Goal: Information Seeking & Learning: Learn about a topic

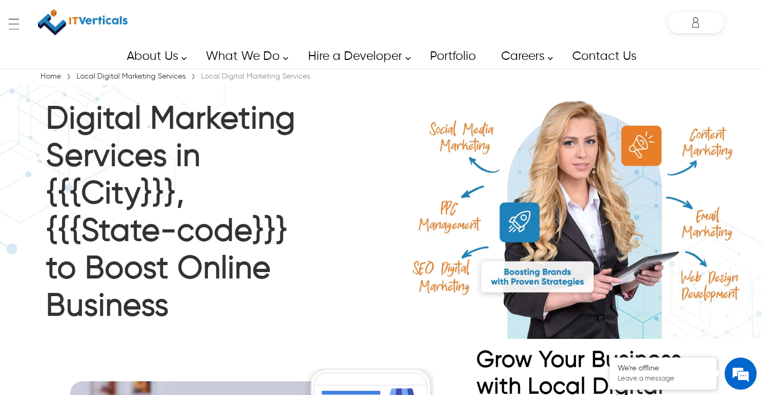
click at [89, 22] on img at bounding box center [83, 22] width 90 height 34
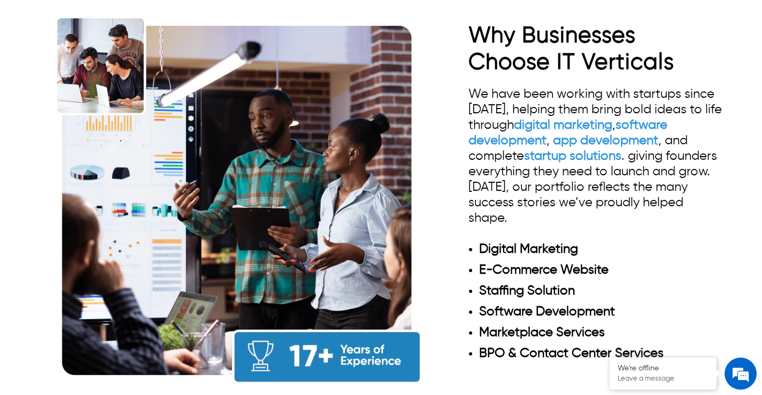
scroll to position [909, 0]
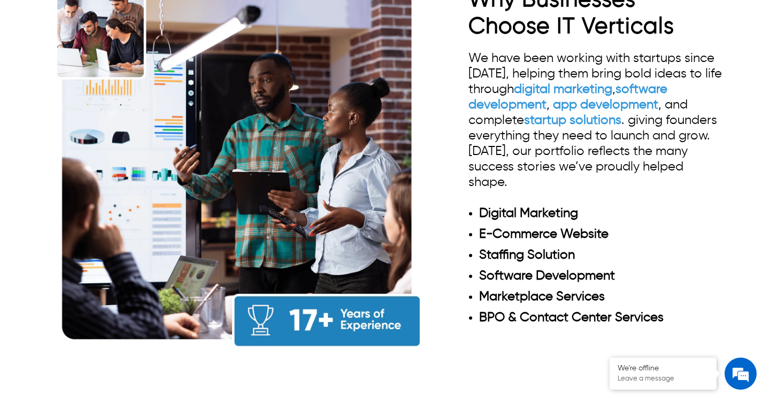
click at [28, 180] on div "Why Businesses Choose IT Verticals We have been working with startups since 200…" at bounding box center [381, 164] width 762 height 401
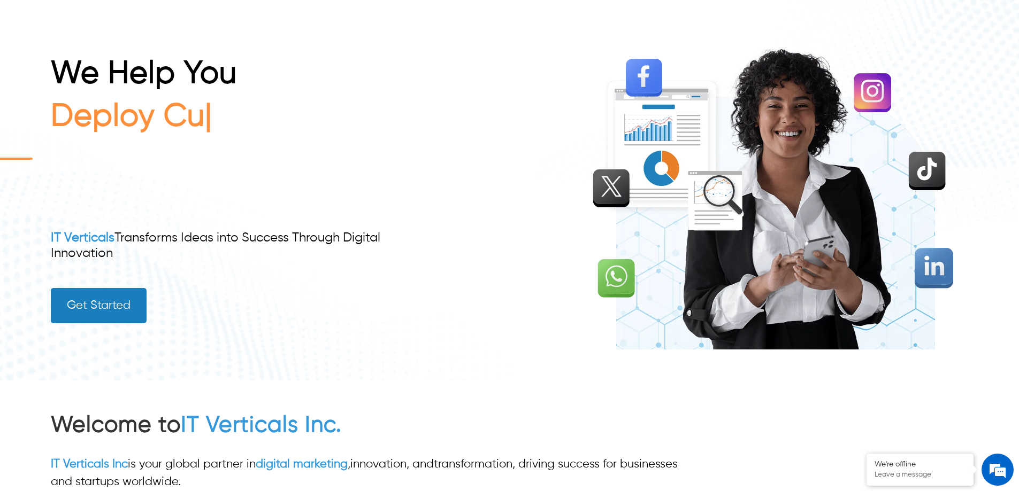
scroll to position [107, 0]
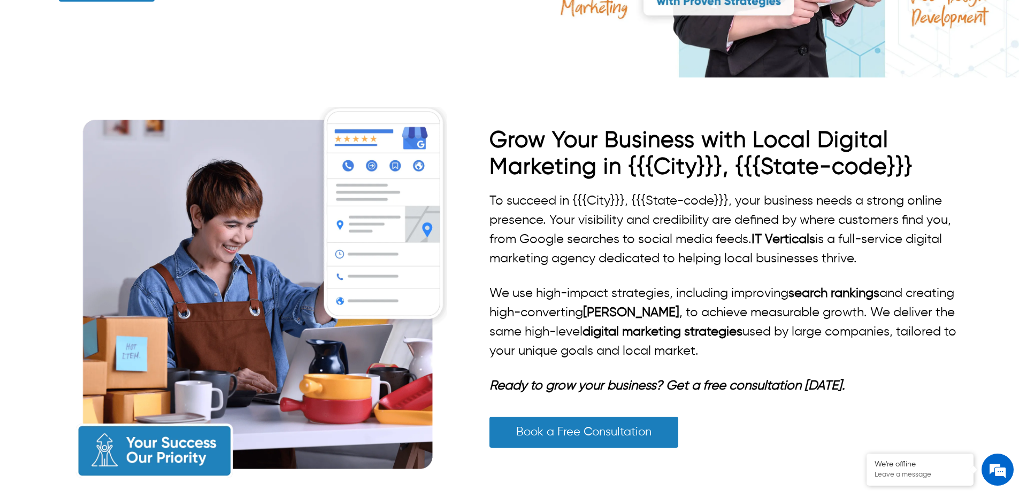
scroll to position [428, 0]
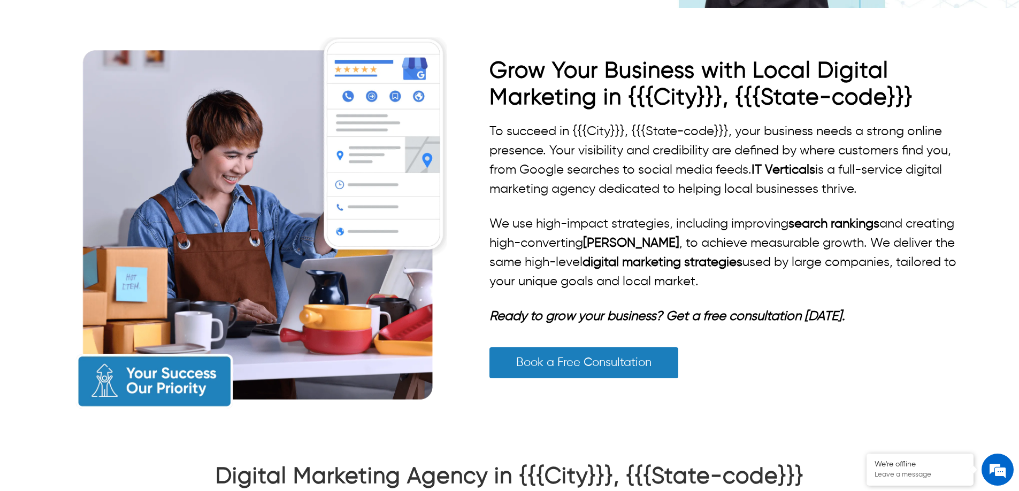
click at [342, 230] on img at bounding box center [259, 224] width 374 height 374
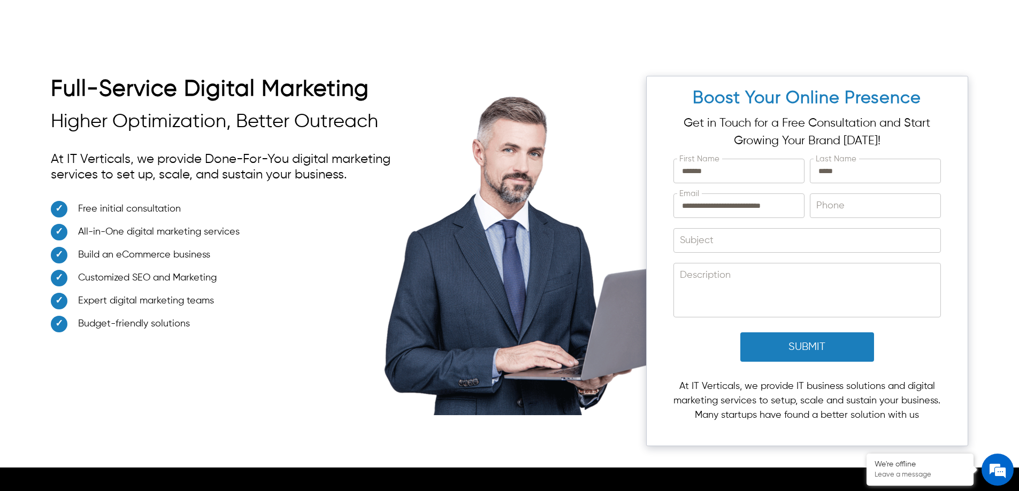
scroll to position [2820, 0]
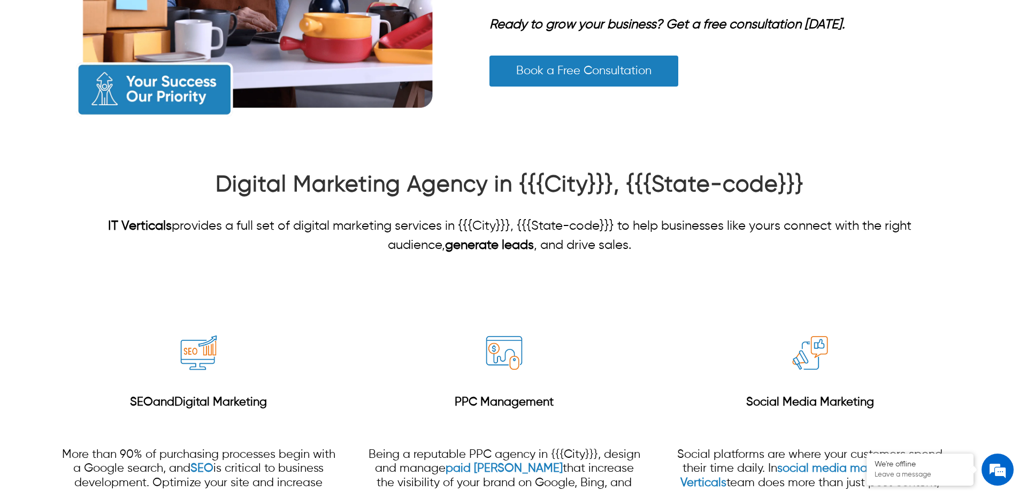
scroll to position [588, 0]
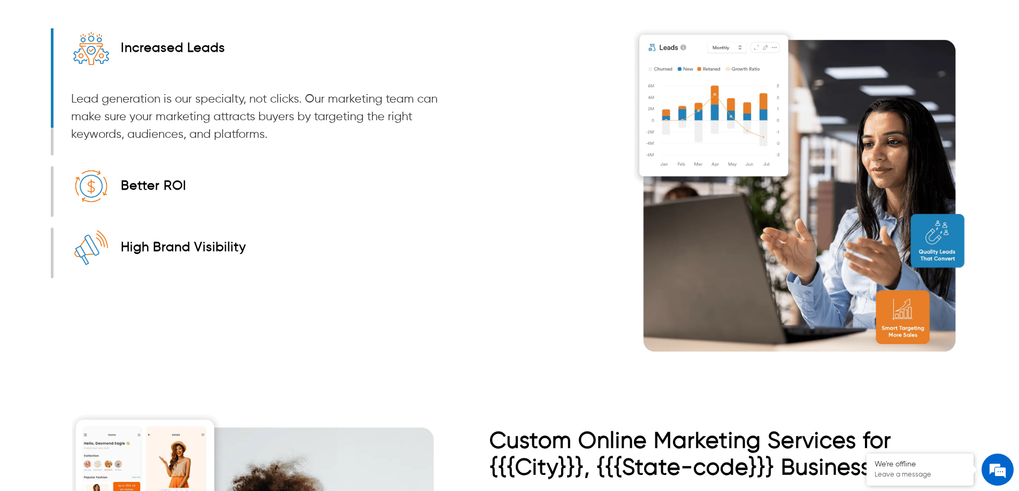
scroll to position [1735, 0]
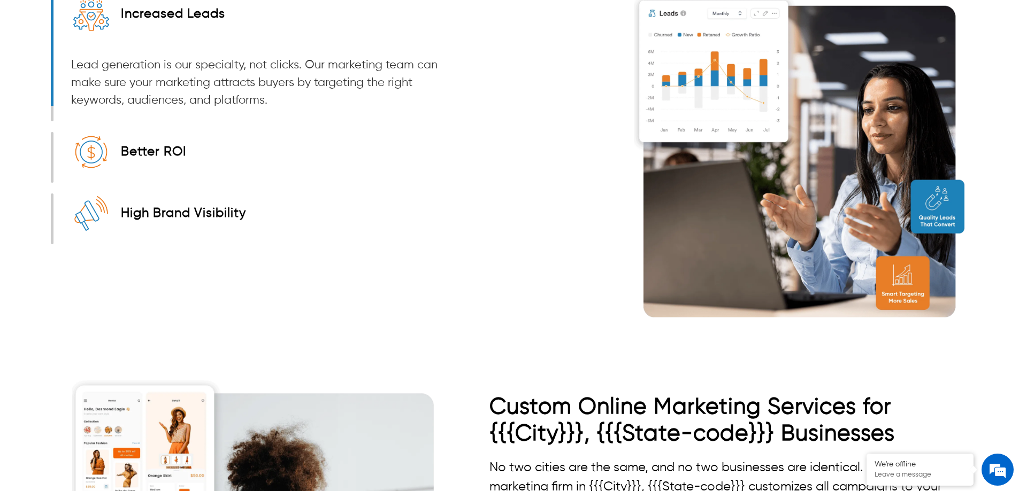
click at [713, 239] on img at bounding box center [801, 161] width 334 height 334
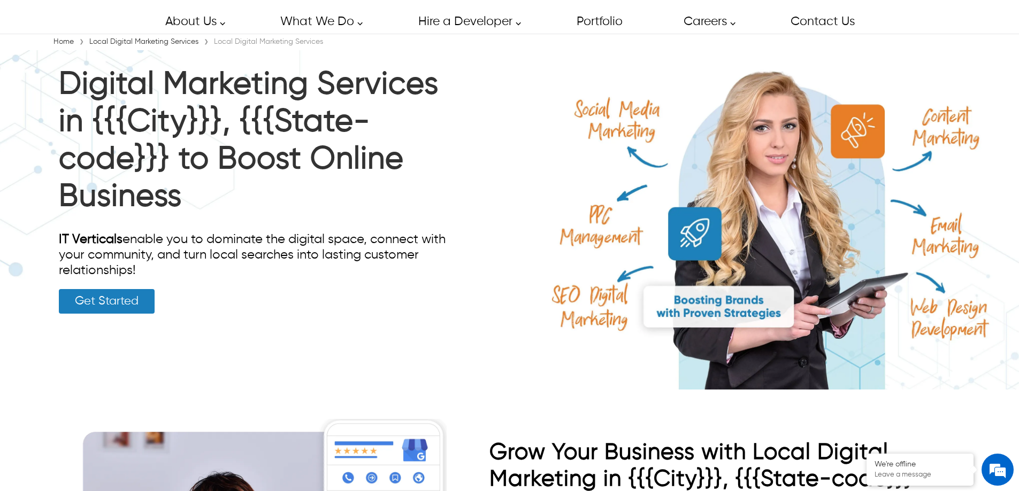
scroll to position [0, 0]
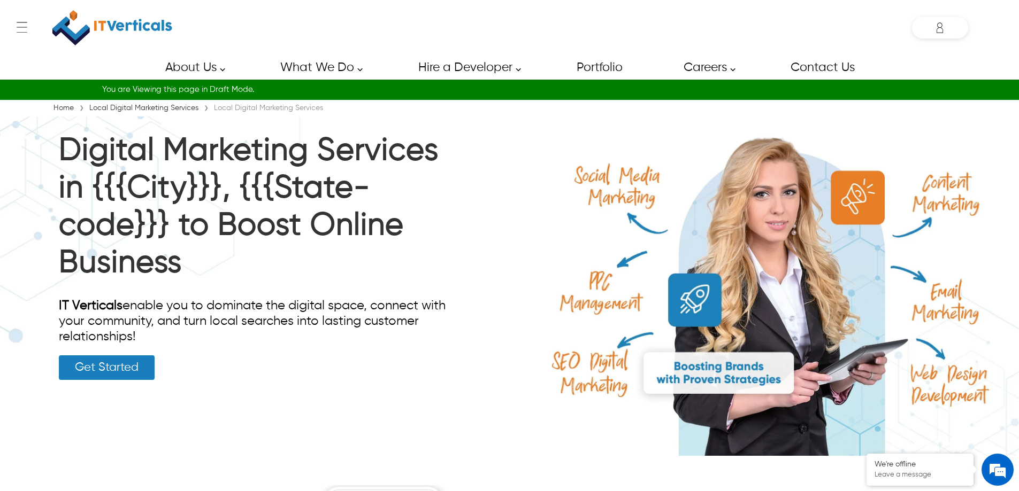
click at [771, 326] on img at bounding box center [509, 287] width 1019 height 340
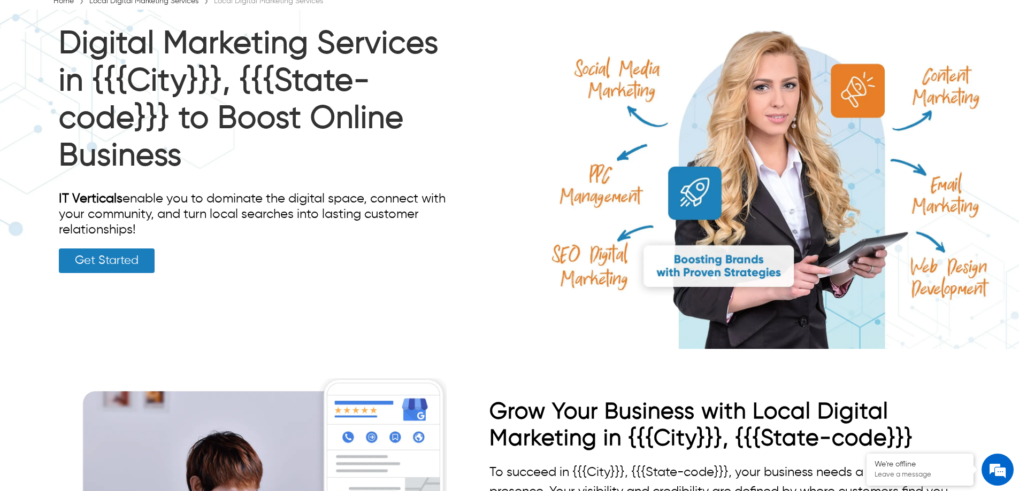
click at [782, 209] on img at bounding box center [509, 180] width 1019 height 340
drag, startPoint x: 771, startPoint y: 99, endPoint x: 490, endPoint y: 351, distance: 376.7
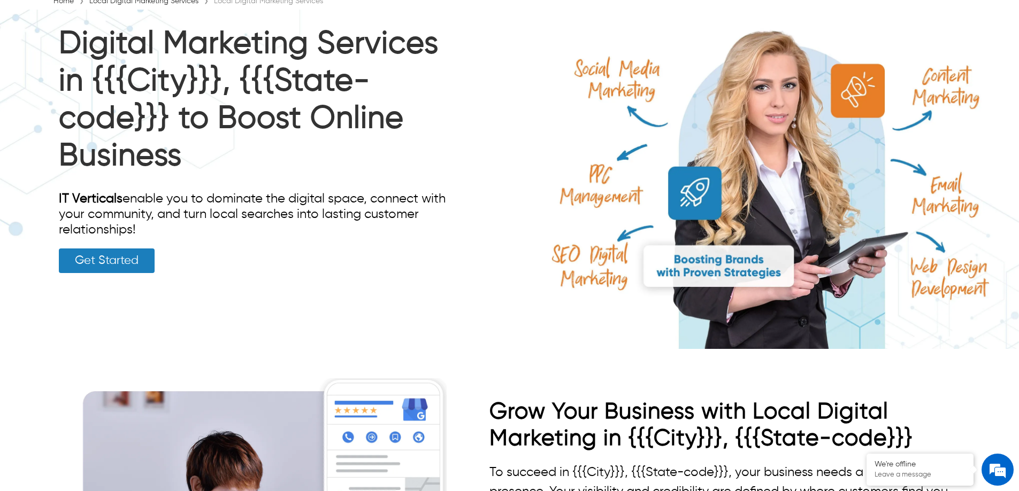
click at [753, 203] on img at bounding box center [509, 180] width 1019 height 340
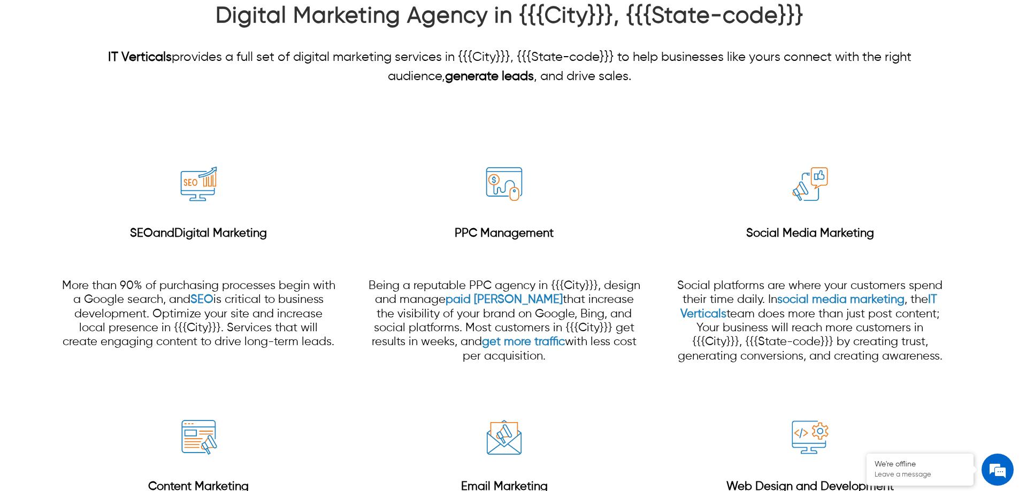
scroll to position [1016, 0]
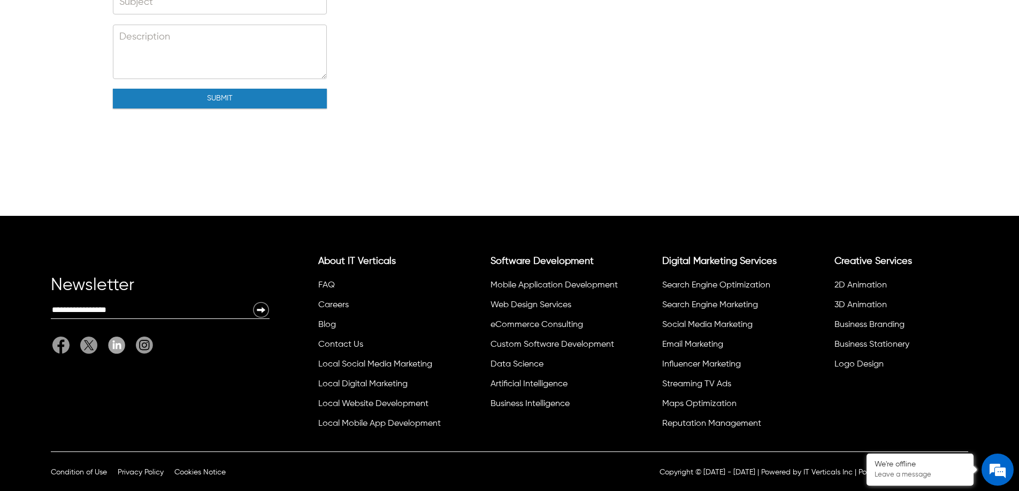
scroll to position [282, 0]
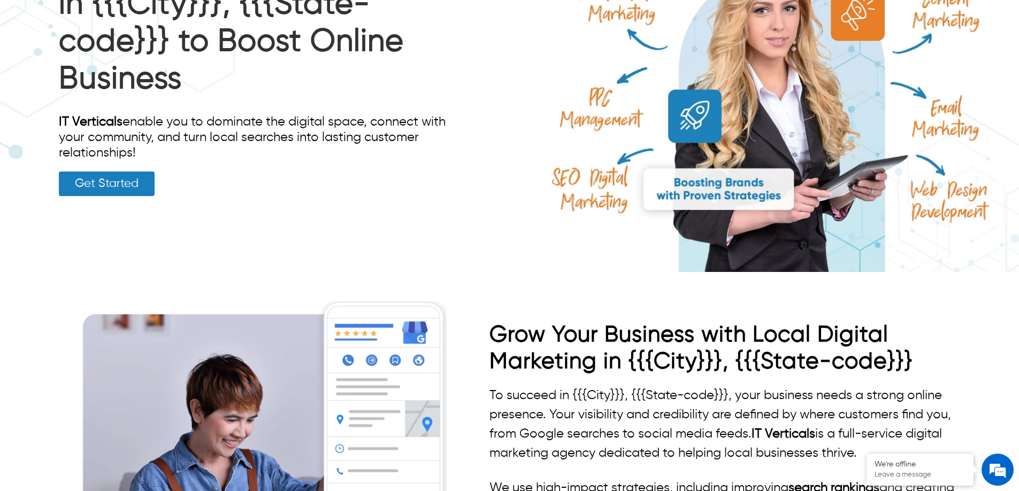
scroll to position [160, 0]
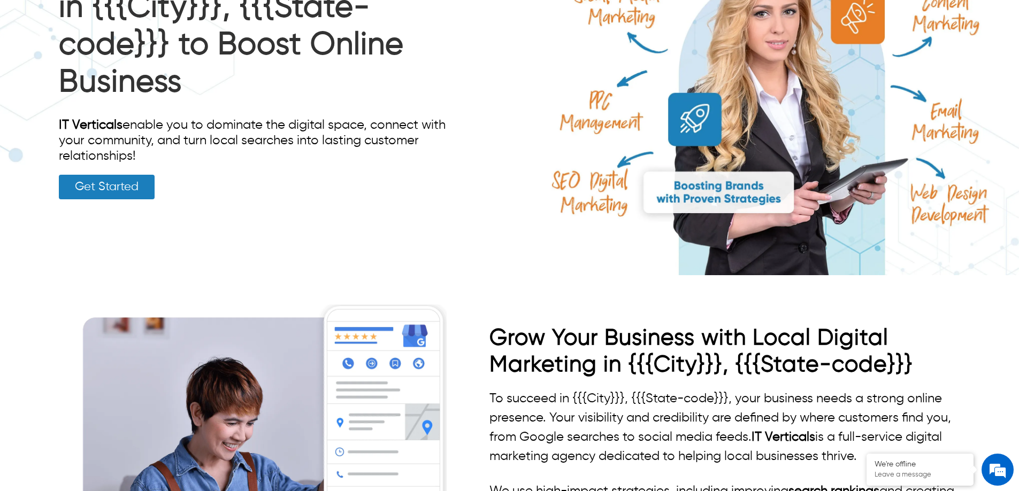
click at [724, 134] on img at bounding box center [509, 106] width 1019 height 340
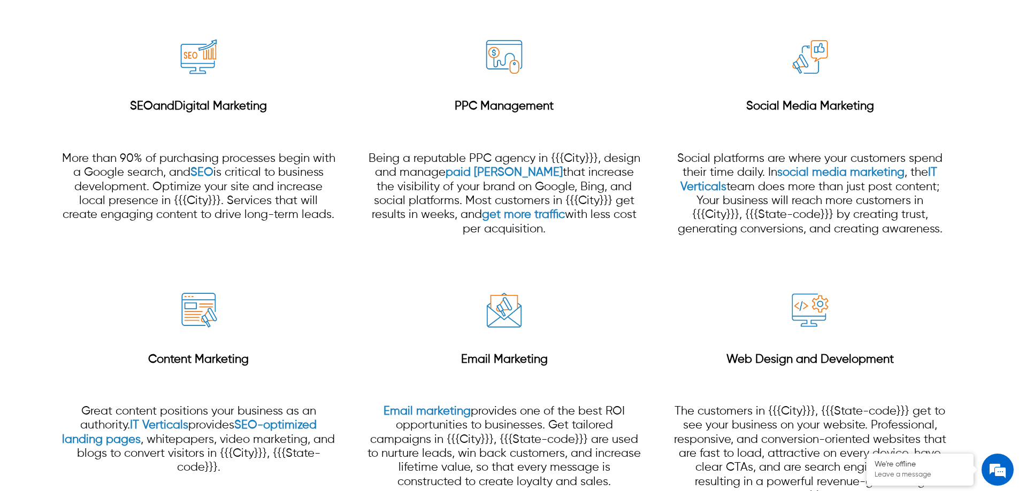
scroll to position [0, 0]
click at [295, 213] on p "More than 90% of purchasing processes begin with a Google search, and SEO is cr…" at bounding box center [198, 187] width 275 height 71
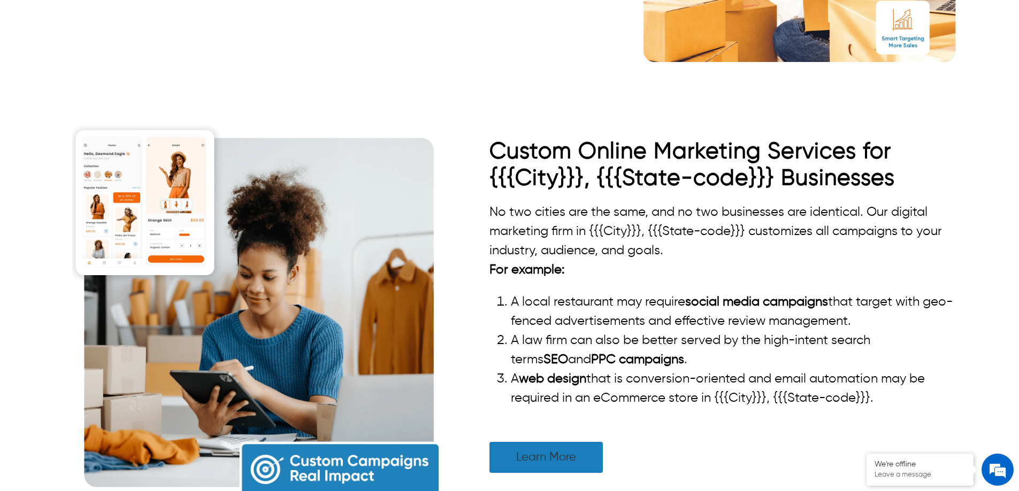
scroll to position [1978, 0]
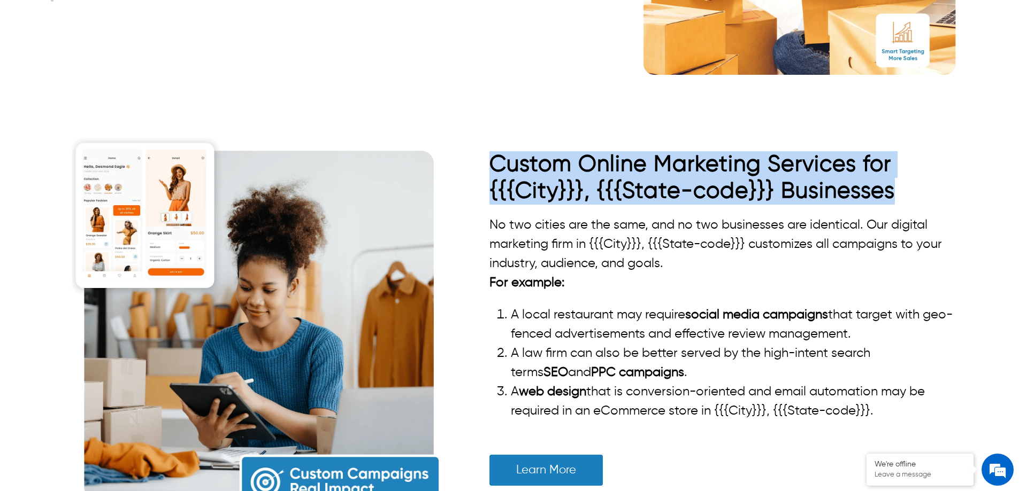
drag, startPoint x: 894, startPoint y: 188, endPoint x: 493, endPoint y: 165, distance: 402.2
click at [493, 165] on h2 "Custom Online Marketing Services for {{{City}}}, {{{State-code}}} Businesses" at bounding box center [728, 177] width 479 height 53
click at [512, 174] on strong "Custom Online Marketing Services for {{{City}}}, {{{State-code}}} Businesses" at bounding box center [691, 177] width 405 height 49
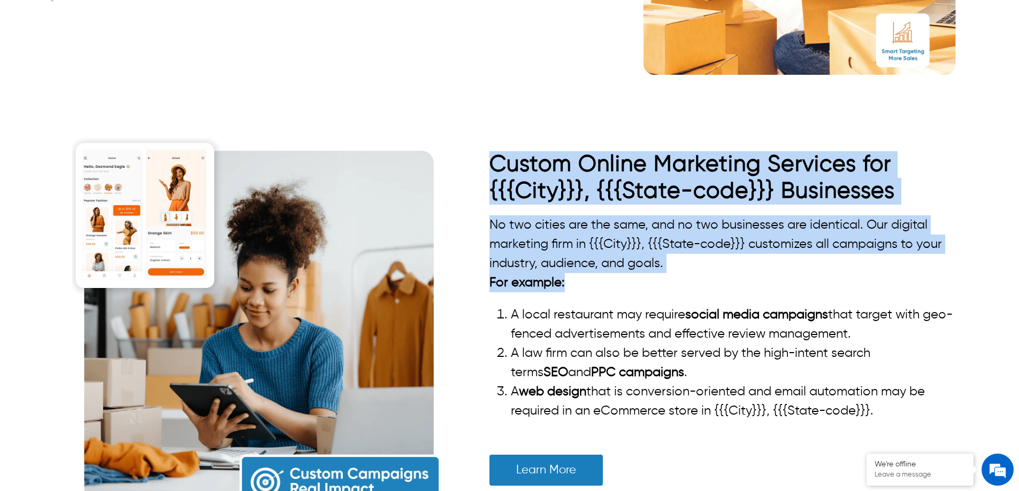
drag, startPoint x: 564, startPoint y: 280, endPoint x: 483, endPoint y: 168, distance: 138.3
click at [483, 168] on div "Custom Online Marketing Services for {{{City}}}, {{{State-code}}} Businesses No…" at bounding box center [509, 325] width 917 height 417
click at [701, 236] on p "No two cities are the same, and no two businesses are identical. Our digital ma…" at bounding box center [728, 244] width 479 height 58
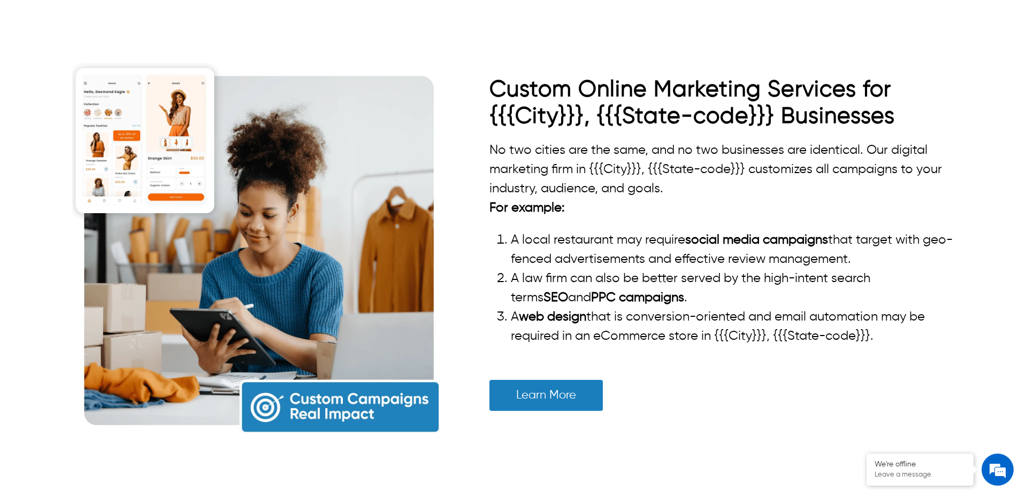
scroll to position [2139, 0]
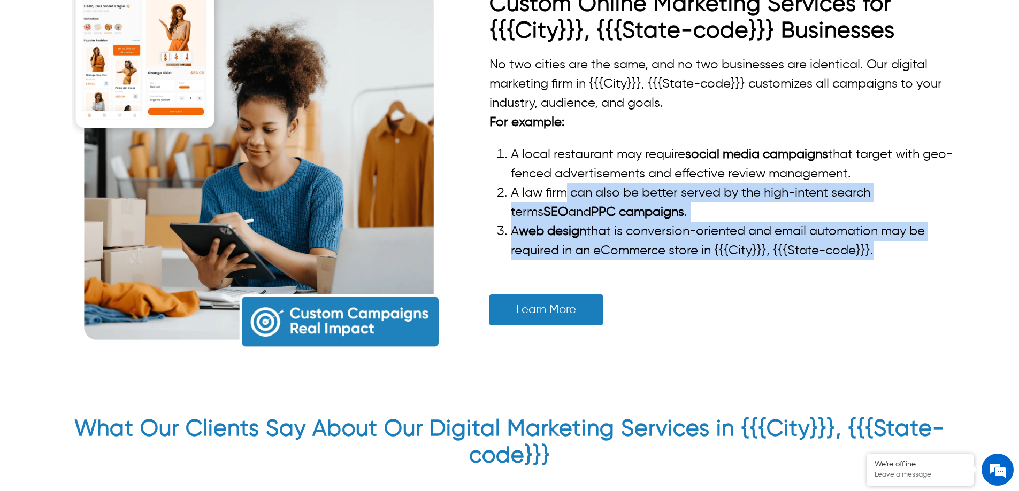
drag, startPoint x: 868, startPoint y: 247, endPoint x: 563, endPoint y: 179, distance: 312.7
click at [563, 179] on ol "A local restaurant may require social media campaigns that target with geo-fenc…" at bounding box center [728, 202] width 479 height 115
click at [661, 206] on link "PPC campaigns" at bounding box center [637, 212] width 93 height 13
drag, startPoint x: 877, startPoint y: 249, endPoint x: 719, endPoint y: 210, distance: 162.6
click at [729, 213] on ol "A local restaurant may require social media campaigns that target with geo-fenc…" at bounding box center [728, 202] width 479 height 115
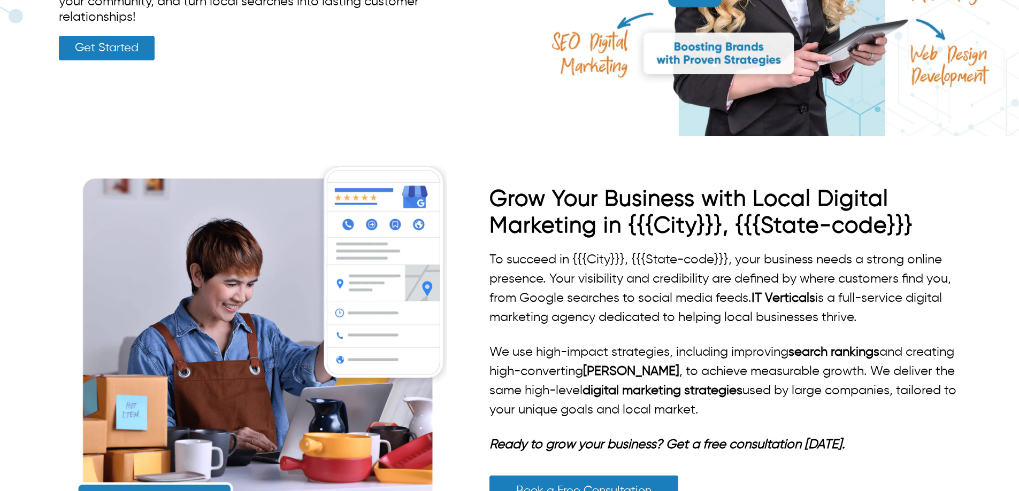
scroll to position [374, 0]
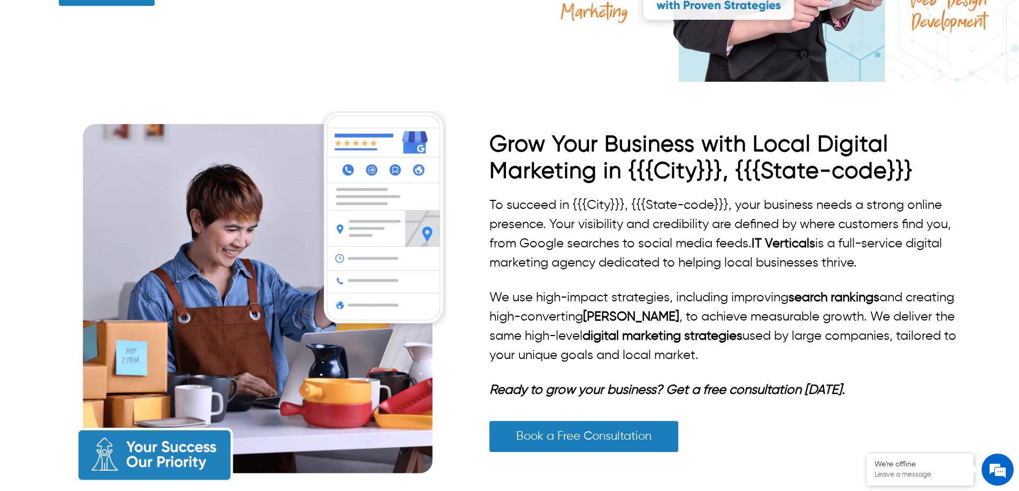
click at [230, 265] on img at bounding box center [259, 298] width 374 height 374
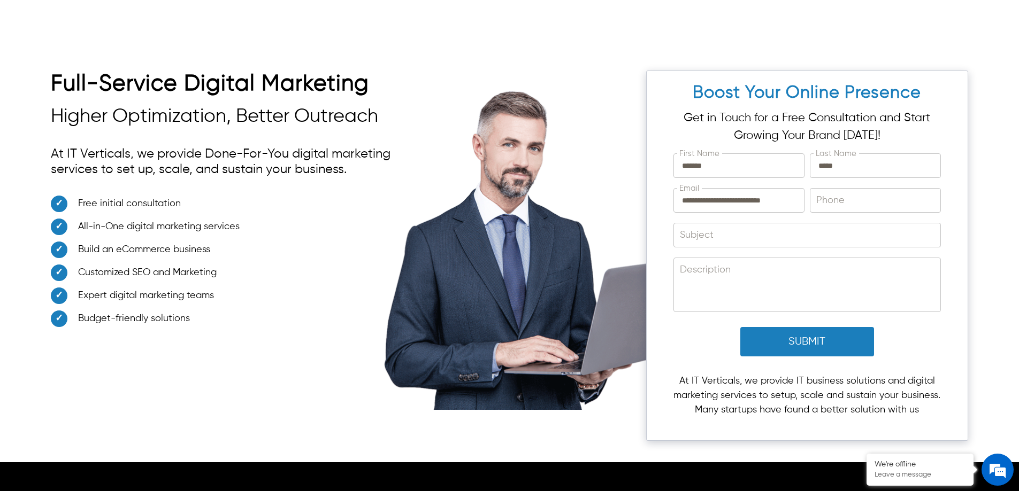
scroll to position [2841, 0]
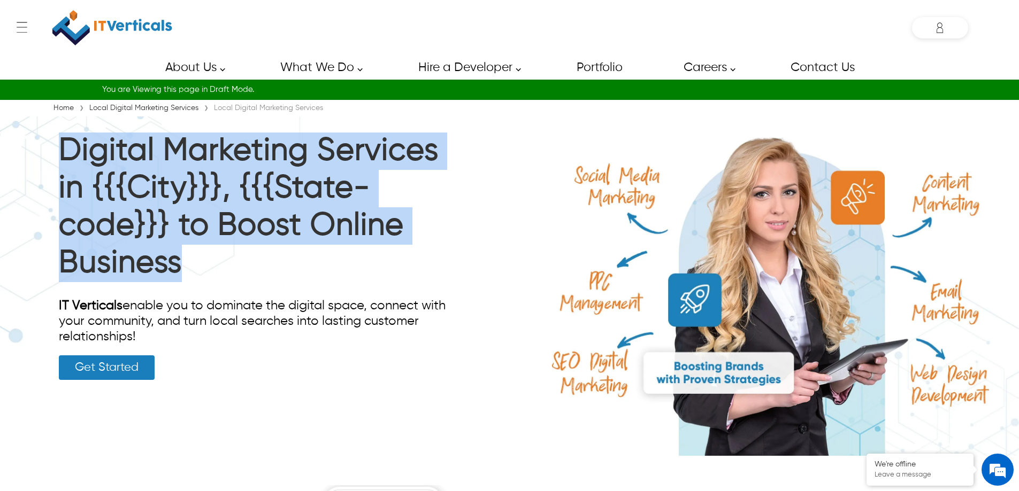
drag, startPoint x: 180, startPoint y: 261, endPoint x: 186, endPoint y: 187, distance: 74.0
click at [57, 145] on div "Digital Marketing Services in {{{City}}}, {{{State-code}}} to Boost Online Busi…" at bounding box center [254, 257] width 406 height 280
click at [186, 187] on h1 "Digital Marketing Services in {{{City}}}, {{{State-code}}} to Boost Online Busi…" at bounding box center [254, 210] width 390 height 155
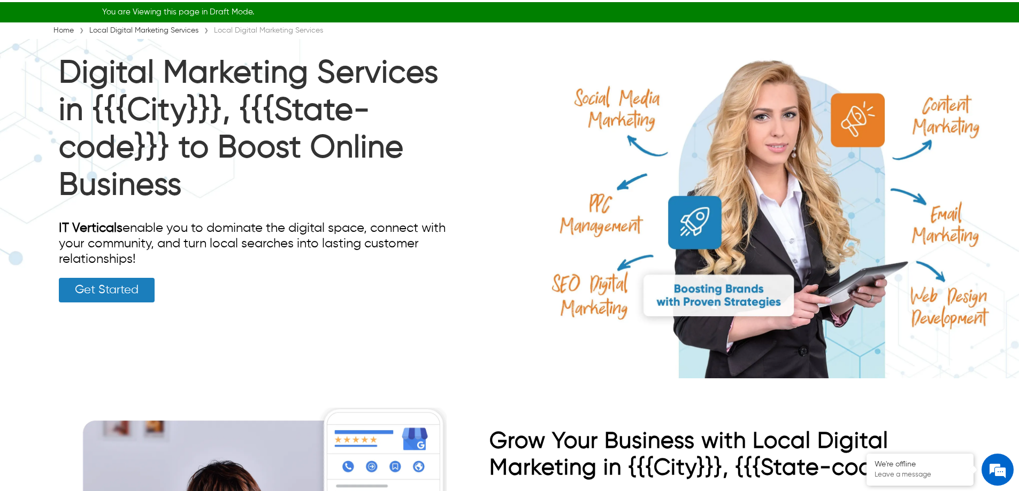
scroll to position [374, 0]
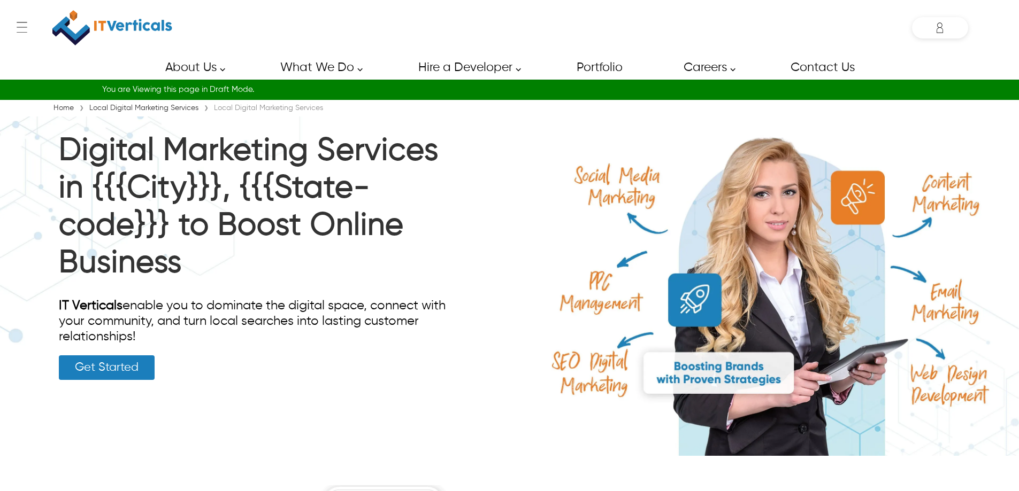
scroll to position [160, 0]
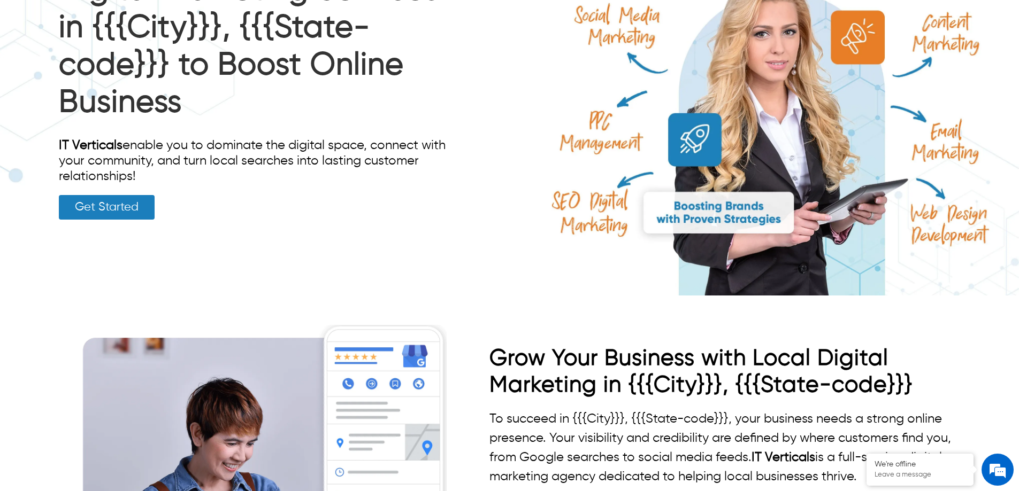
click at [124, 201] on link "Get Started" at bounding box center [107, 207] width 96 height 25
click at [729, 141] on img at bounding box center [509, 126] width 1019 height 340
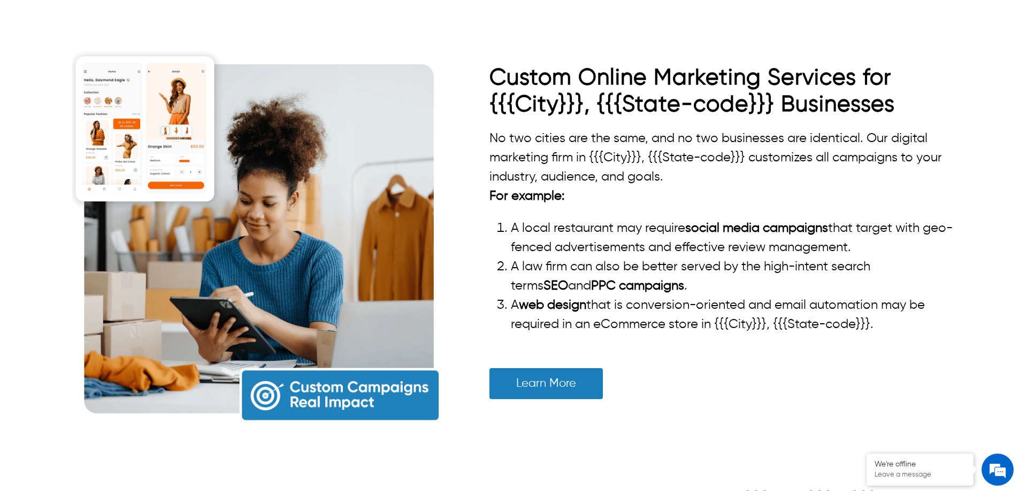
scroll to position [2352, 0]
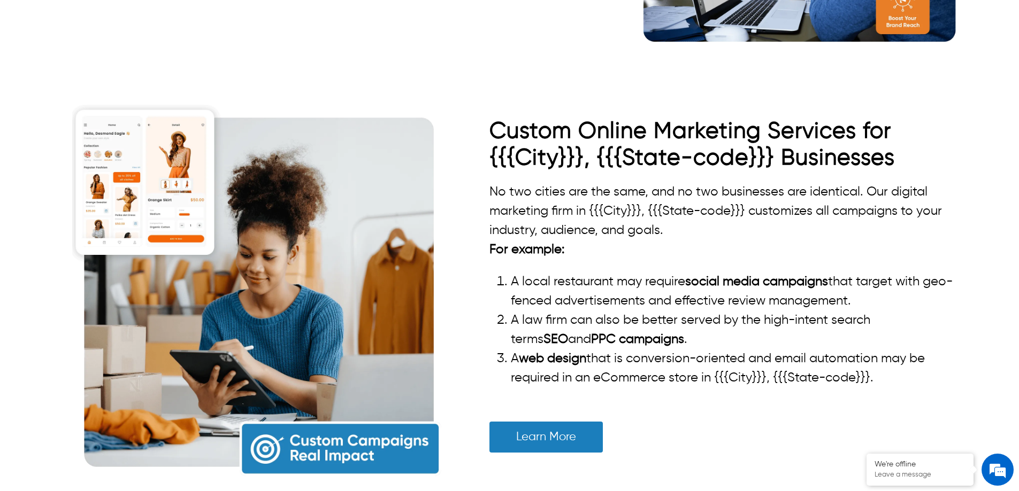
drag, startPoint x: 490, startPoint y: 90, endPoint x: 488, endPoint y: 65, distance: 25.8
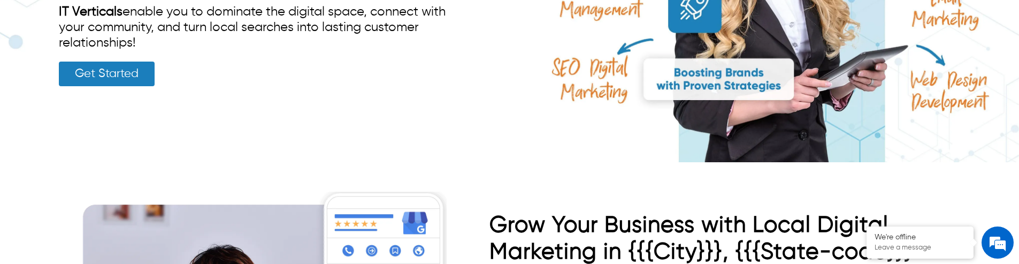
scroll to position [387, 0]
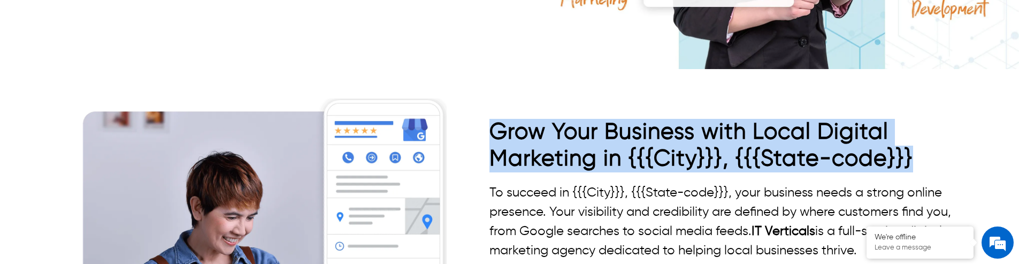
drag, startPoint x: 909, startPoint y: 155, endPoint x: 414, endPoint y: 121, distance: 496.2
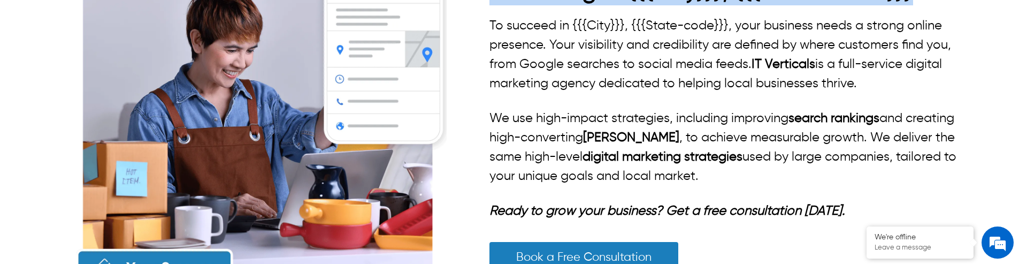
scroll to position [573, 0]
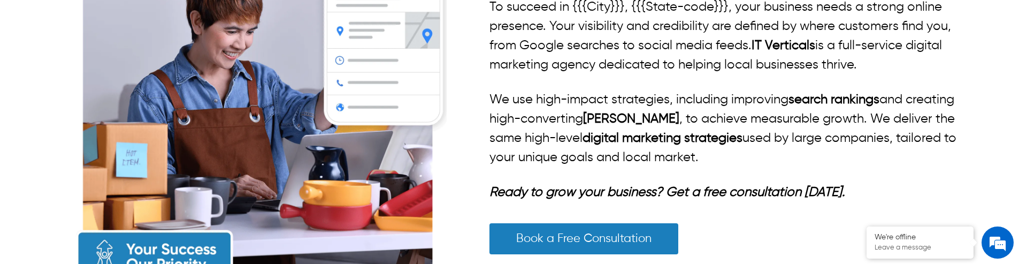
click at [584, 140] on p "We use high-impact strategies, including improving search rankings and creating…" at bounding box center [728, 128] width 479 height 77
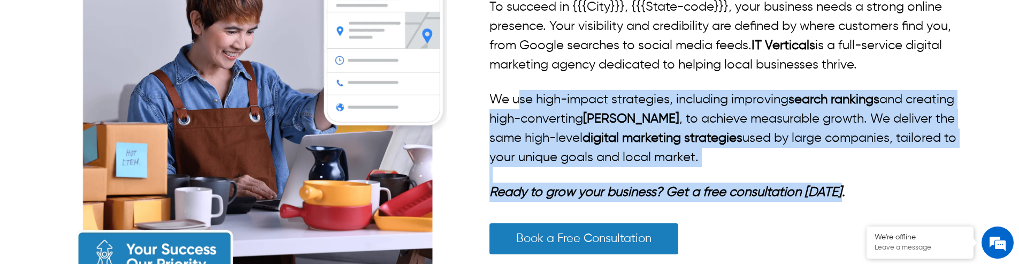
drag, startPoint x: 837, startPoint y: 188, endPoint x: 519, endPoint y: 97, distance: 331.4
click at [519, 97] on div "To succeed in {{{City}}}, {{{State-code}}}, your business needs a strong online…" at bounding box center [728, 99] width 479 height 204
click at [685, 138] on link "digital marketing strategies" at bounding box center [662, 138] width 160 height 13
click at [701, 157] on p "We use high-impact strategies, including improving search rankings and creating…" at bounding box center [728, 128] width 479 height 77
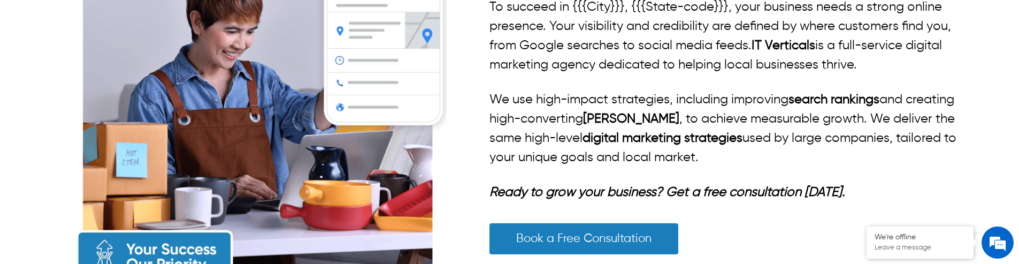
drag, startPoint x: 702, startPoint y: 150, endPoint x: 550, endPoint y: 102, distance: 159.8
click at [550, 102] on p "We use high-impact strategies, including improving search rankings and creating…" at bounding box center [728, 128] width 479 height 77
